Goal: Information Seeking & Learning: Learn about a topic

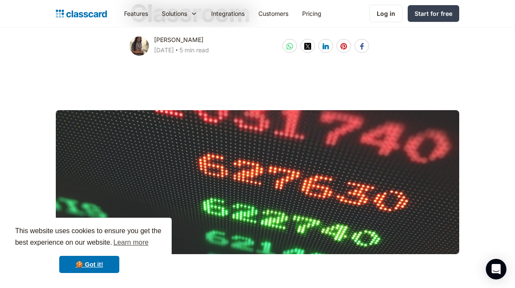
scroll to position [109, 0]
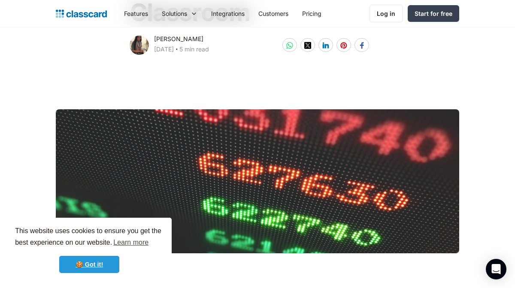
click at [102, 264] on link "🍪 Got it!" at bounding box center [89, 264] width 60 height 17
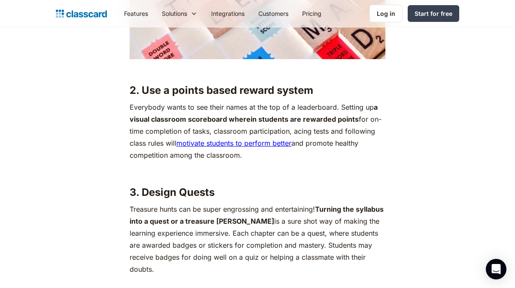
scroll to position [1750, 0]
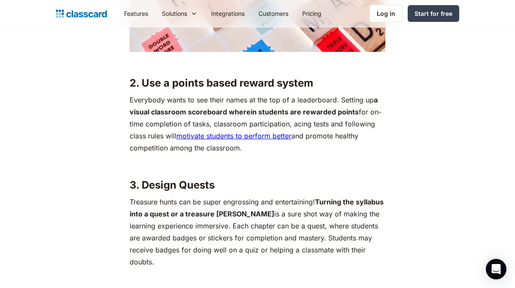
click at [201, 132] on link "motivate students to perform better" at bounding box center [233, 136] width 115 height 9
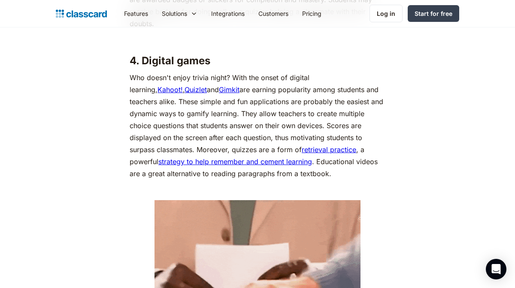
scroll to position [1895, 0]
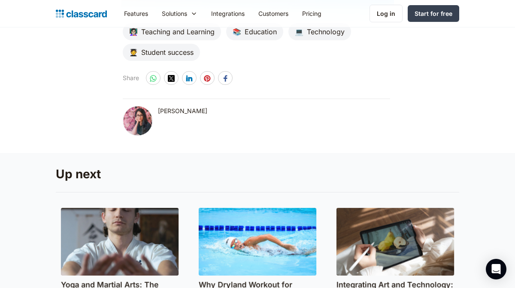
scroll to position [2636, 0]
